Goal: Information Seeking & Learning: Understand process/instructions

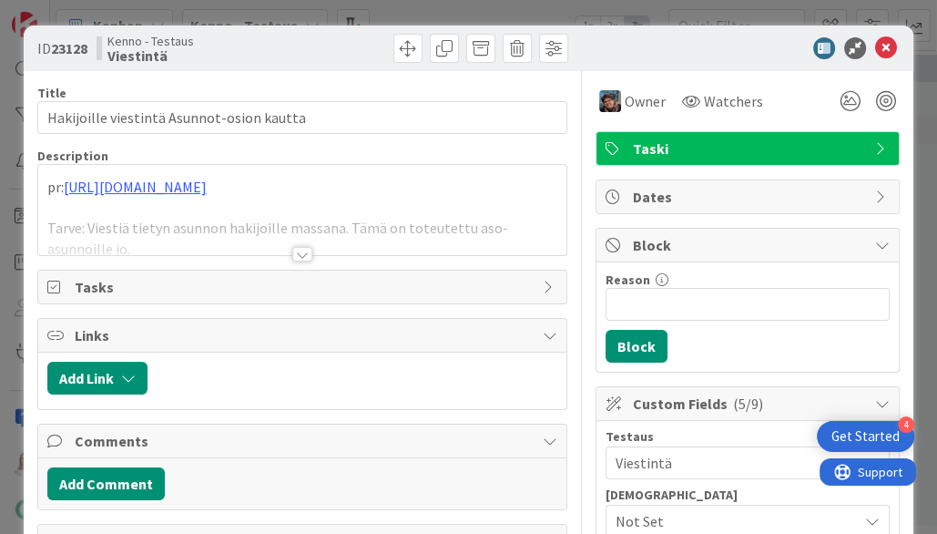
click at [306, 250] on div at bounding box center [302, 254] width 20 height 15
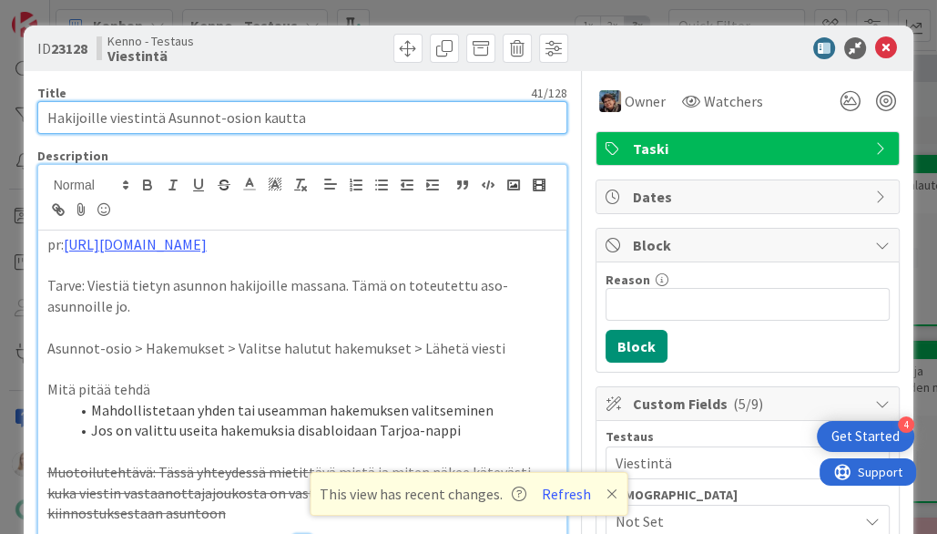
drag, startPoint x: 47, startPoint y: 120, endPoint x: 248, endPoint y: 113, distance: 200.5
click at [248, 113] on input "Hakijoille viestintä Asunnot-osion kautta" at bounding box center [302, 117] width 531 height 33
click at [319, 115] on input "Hakijoille viestintä Asunnot-osion kautta" at bounding box center [302, 117] width 531 height 33
drag, startPoint x: 161, startPoint y: 117, endPoint x: 248, endPoint y: 117, distance: 86.5
click at [248, 117] on input "Hakijoille viestintä Asunnot-osion kautta" at bounding box center [302, 117] width 531 height 33
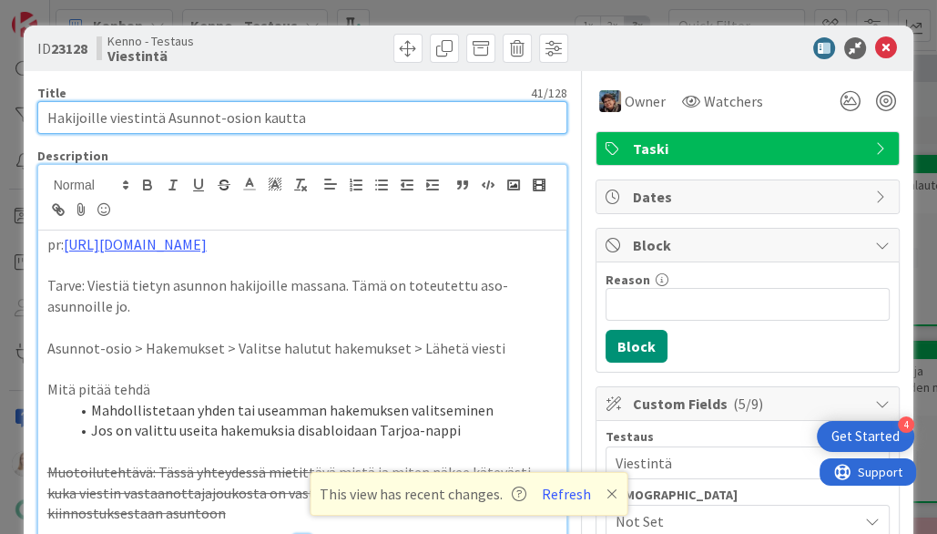
click at [350, 117] on input "Hakijoille viestintä Asunnot-osion kautta" at bounding box center [302, 117] width 531 height 33
drag, startPoint x: 48, startPoint y: 117, endPoint x: 297, endPoint y: 118, distance: 248.7
click at [297, 118] on input "Hakijoille viestintä Asunnot-osion kautta" at bounding box center [302, 117] width 531 height 33
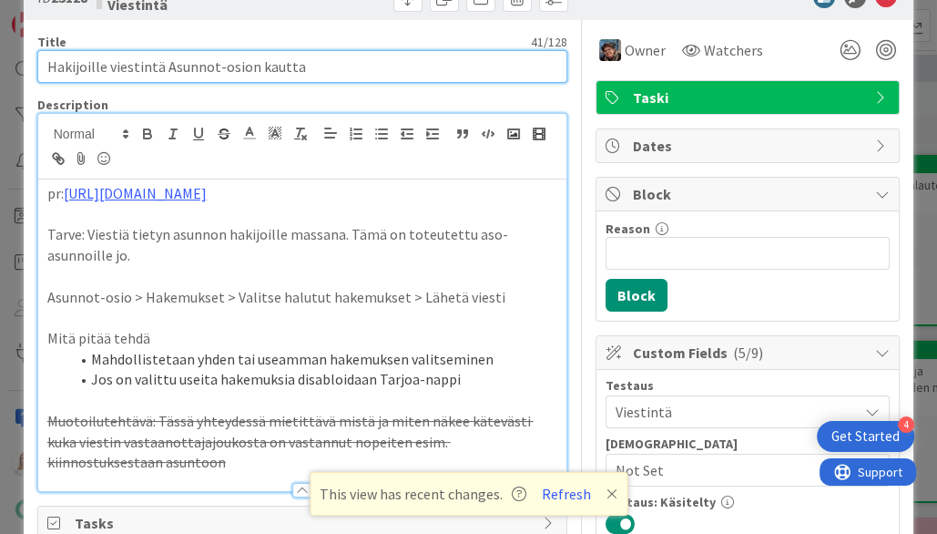
scroll to position [57, 0]
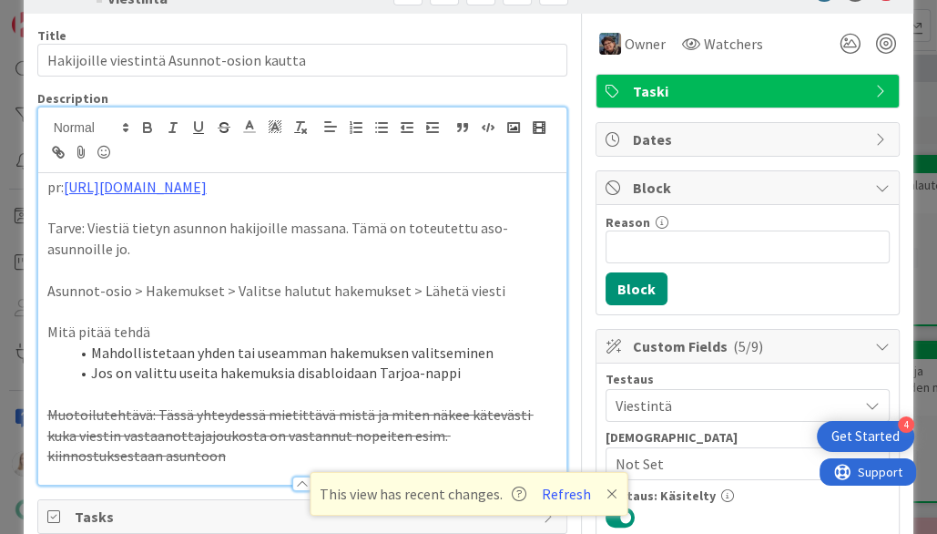
click at [476, 371] on li "Jos on valittu useita hakemuksia disabloidaan Tarjoa-nappi" at bounding box center [313, 373] width 489 height 21
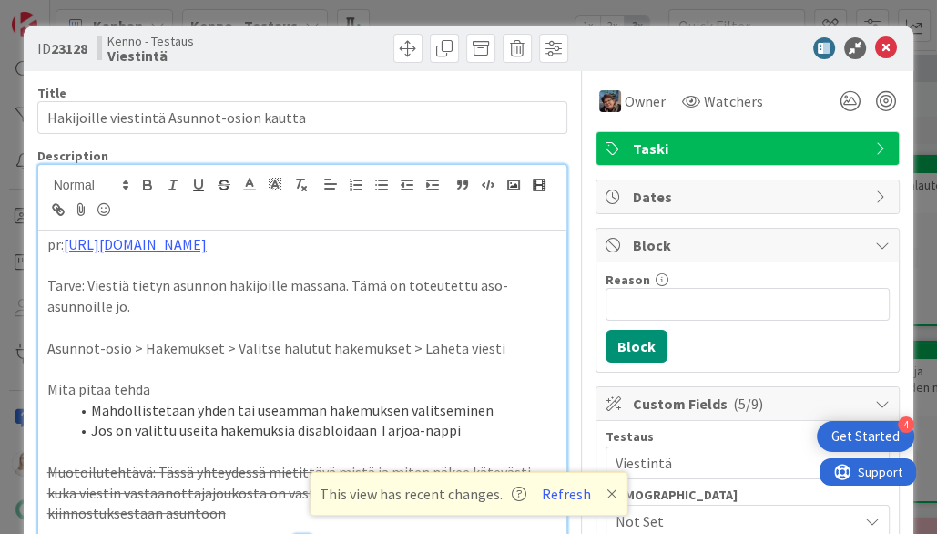
scroll to position [0, 0]
click at [246, 179] on icon at bounding box center [249, 184] width 16 height 16
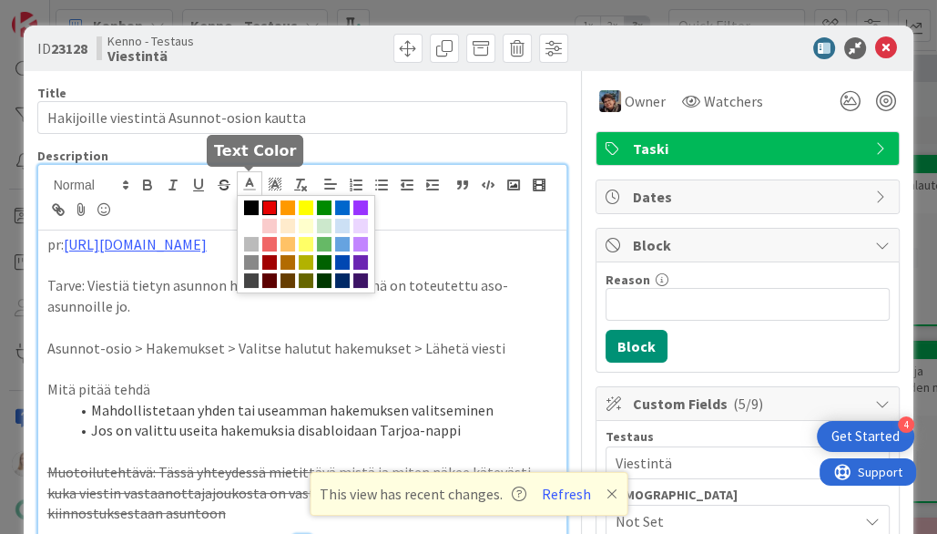
click at [268, 203] on span at bounding box center [269, 207] width 15 height 15
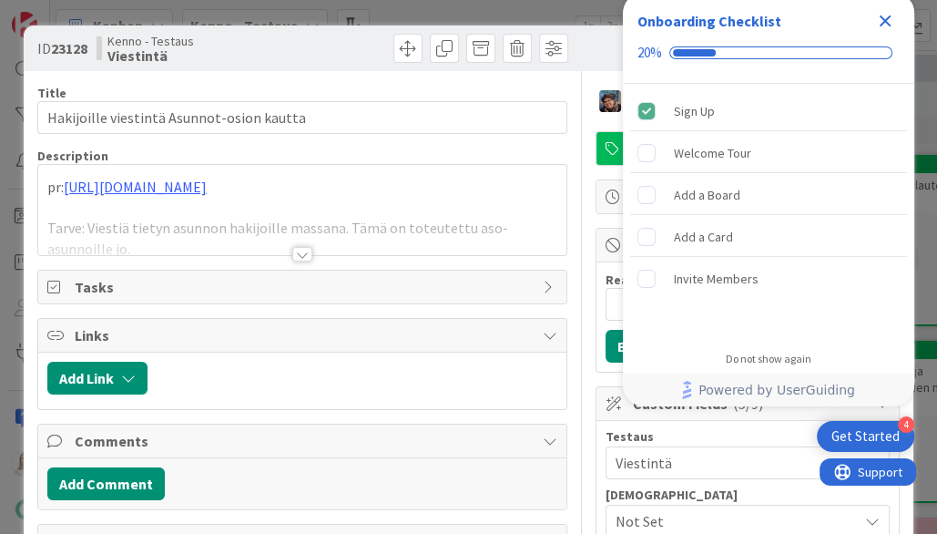
drag, startPoint x: 885, startPoint y: 15, endPoint x: 684, endPoint y: 125, distance: 229.5
click at [885, 15] on icon "Close Checklist" at bounding box center [885, 21] width 22 height 22
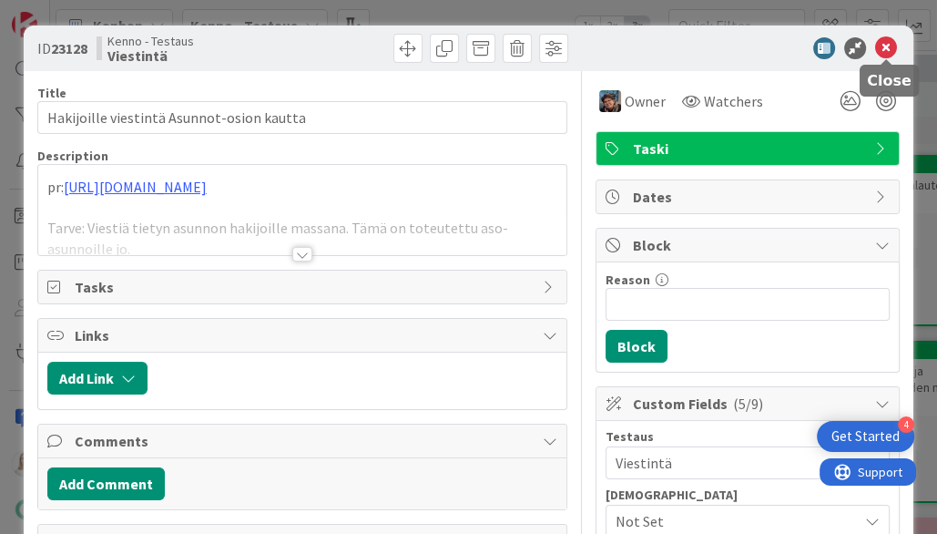
click at [885, 48] on icon at bounding box center [886, 48] width 22 height 22
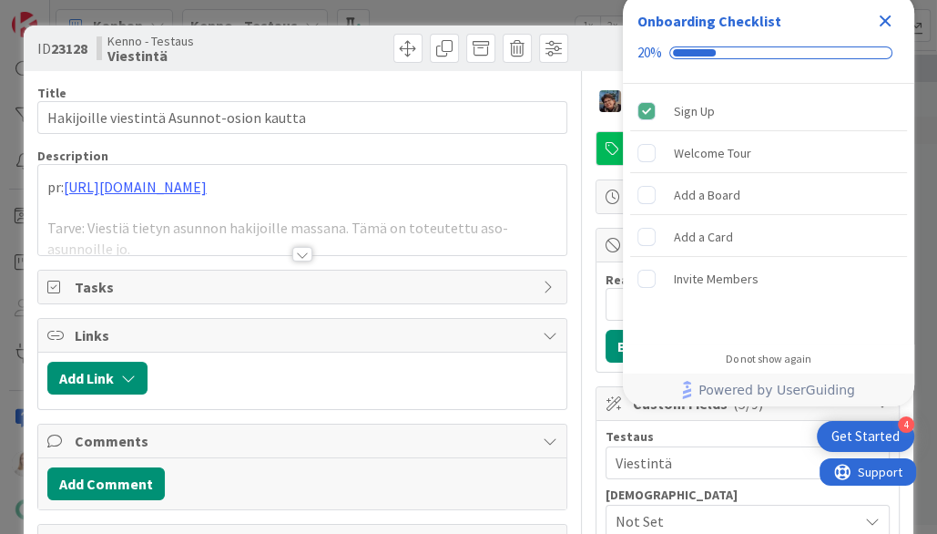
click at [882, 22] on icon "Close Checklist" at bounding box center [886, 21] width 12 height 12
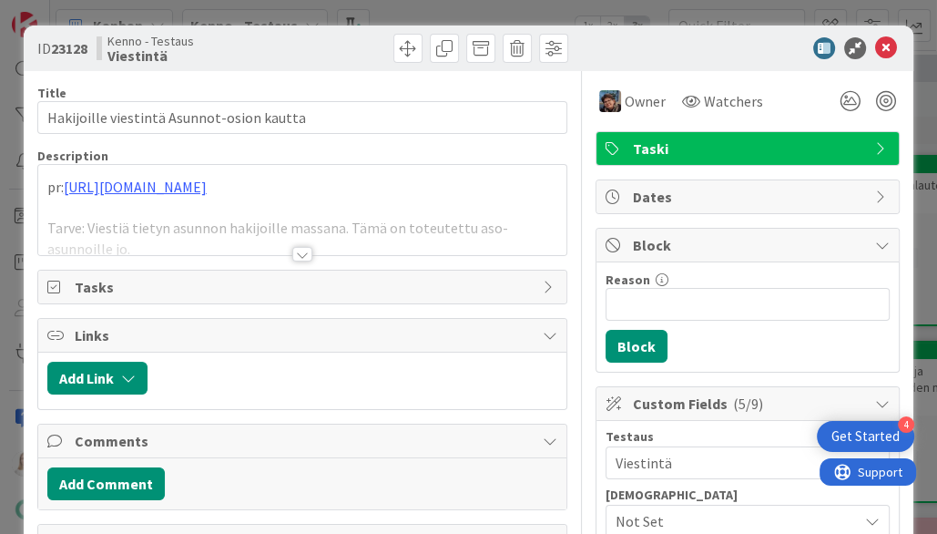
click at [305, 258] on div at bounding box center [302, 254] width 20 height 15
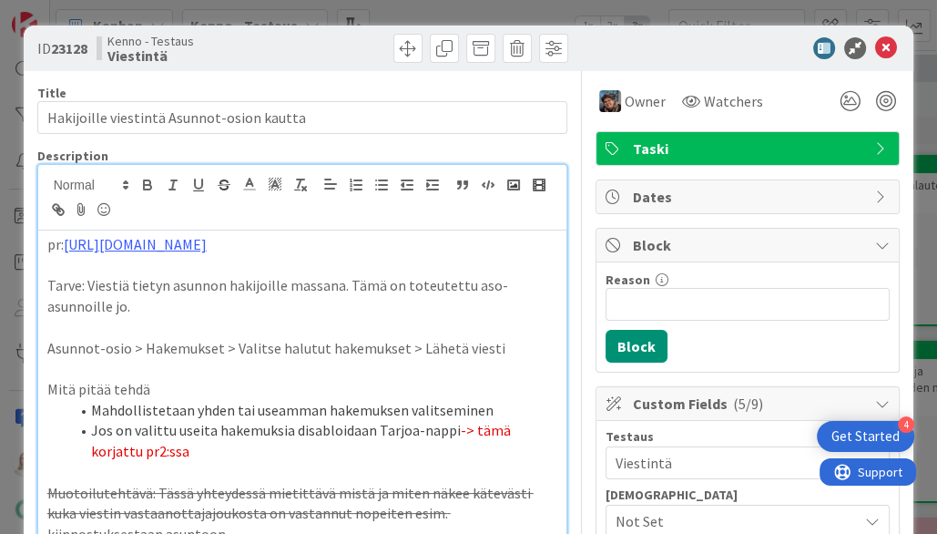
click at [303, 251] on p "pr: https://github.com/pandiafi/kenno/pull/8480" at bounding box center [302, 244] width 511 height 21
click at [514, 425] on span "-> tämä korjattu pr2:ssa" at bounding box center [302, 440] width 423 height 39
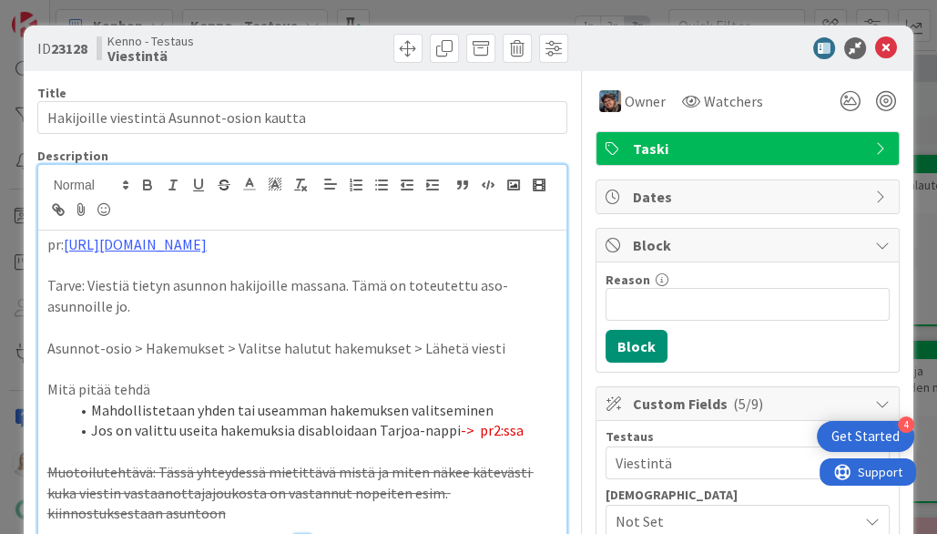
click at [517, 430] on li "Jos on valittu useita hakemuksia disabloidaan Tarjoa-nappi -> pr2:ssa" at bounding box center [313, 430] width 489 height 21
drag, startPoint x: 44, startPoint y: 387, endPoint x: 477, endPoint y: 430, distance: 435.7
click at [477, 430] on div "pr: https://github.com/pandiafi/kenno/pull/8480 Tarve: Viestiä tietyn asunnon h…" at bounding box center [302, 386] width 529 height 312
click at [223, 365] on p at bounding box center [302, 368] width 511 height 21
drag, startPoint x: 48, startPoint y: 346, endPoint x: 489, endPoint y: 419, distance: 446.8
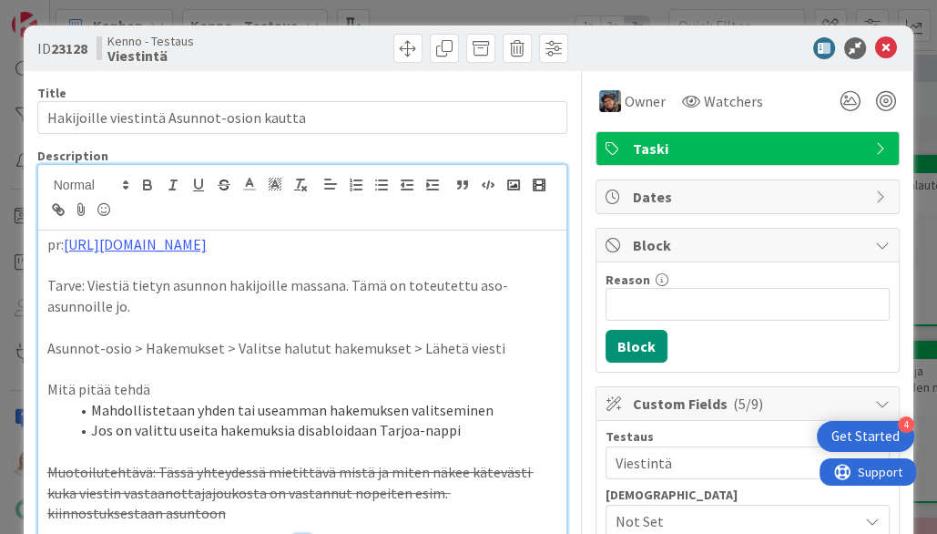
click at [489, 419] on div "pr: https://github.com/pandiafi/kenno/pull/8480 Tarve: Viestiä tietyn asunnon h…" at bounding box center [302, 386] width 529 height 312
click at [489, 420] on li "Jos on valittu useita hakemuksia disabloidaan Tarjoa-nappi" at bounding box center [313, 430] width 489 height 21
drag, startPoint x: 91, startPoint y: 428, endPoint x: 458, endPoint y: 427, distance: 367.1
click at [458, 427] on li "Jos on valittu useita hakemuksia disabloidaan Tarjoa-nappi" at bounding box center [313, 430] width 489 height 21
copy li "Jos on valittu useita hakemuksia disabloidaan Tarjoa-nappi"
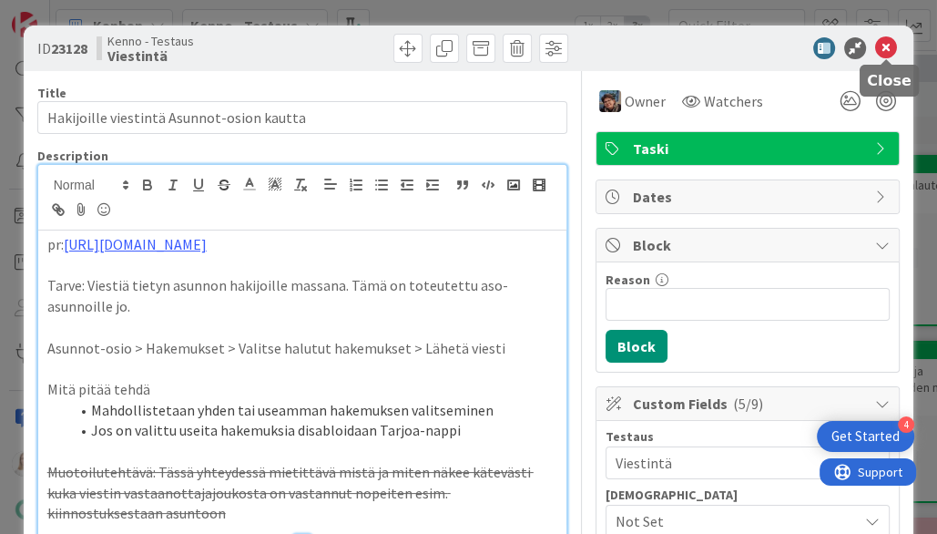
click at [887, 44] on icon at bounding box center [886, 48] width 22 height 22
